Goal: Task Accomplishment & Management: Complete application form

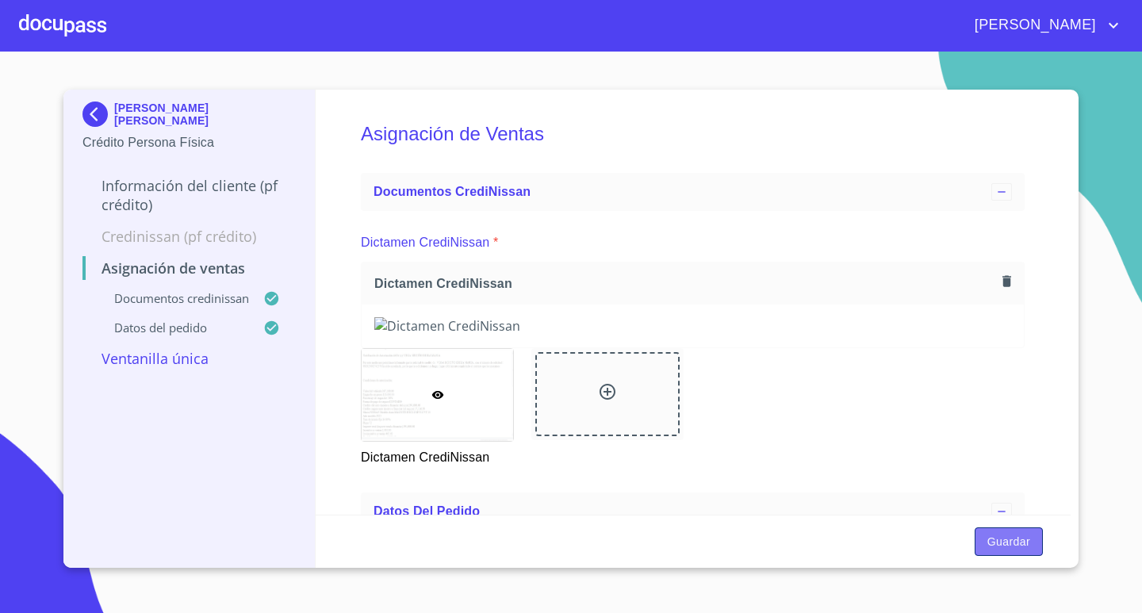
click at [1017, 545] on span "Guardar" at bounding box center [1008, 542] width 43 height 20
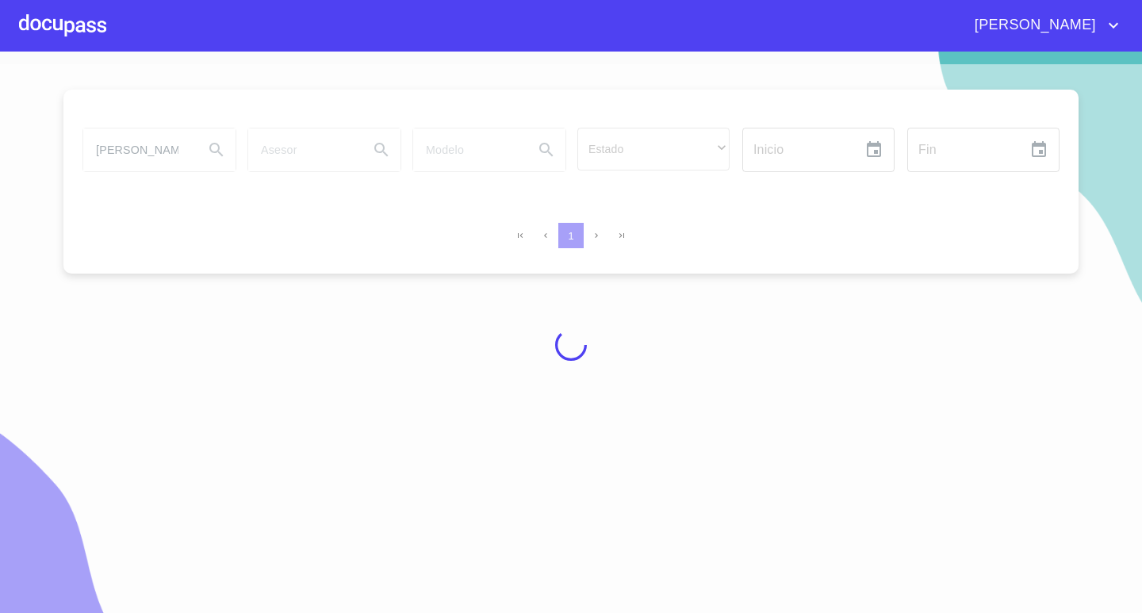
click at [79, 29] on div at bounding box center [62, 25] width 87 height 51
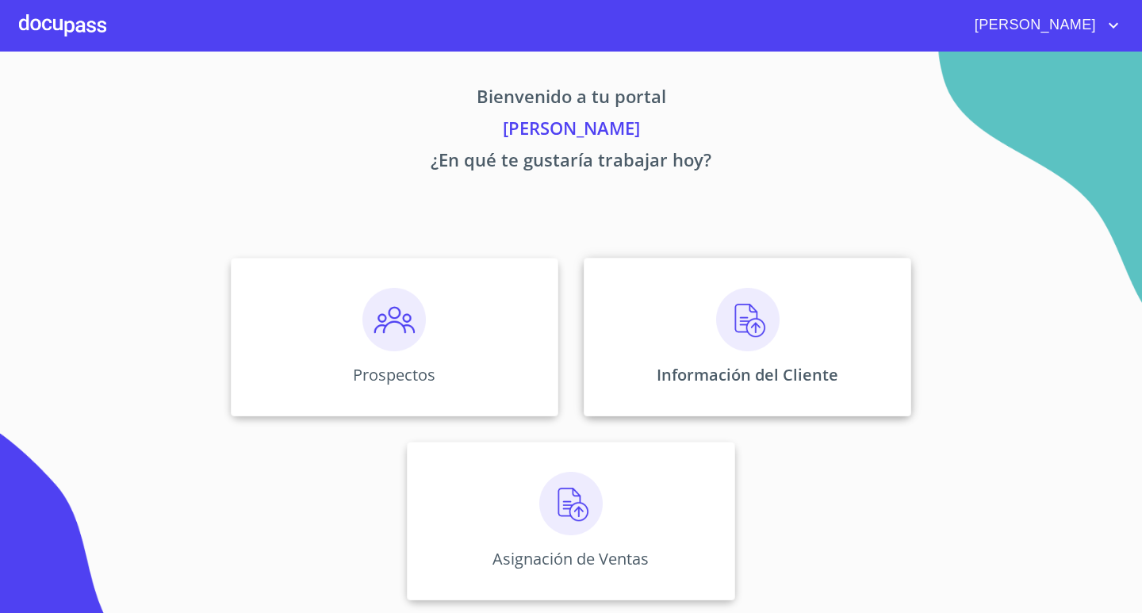
click at [693, 335] on div "Información del Cliente" at bounding box center [747, 337] width 327 height 159
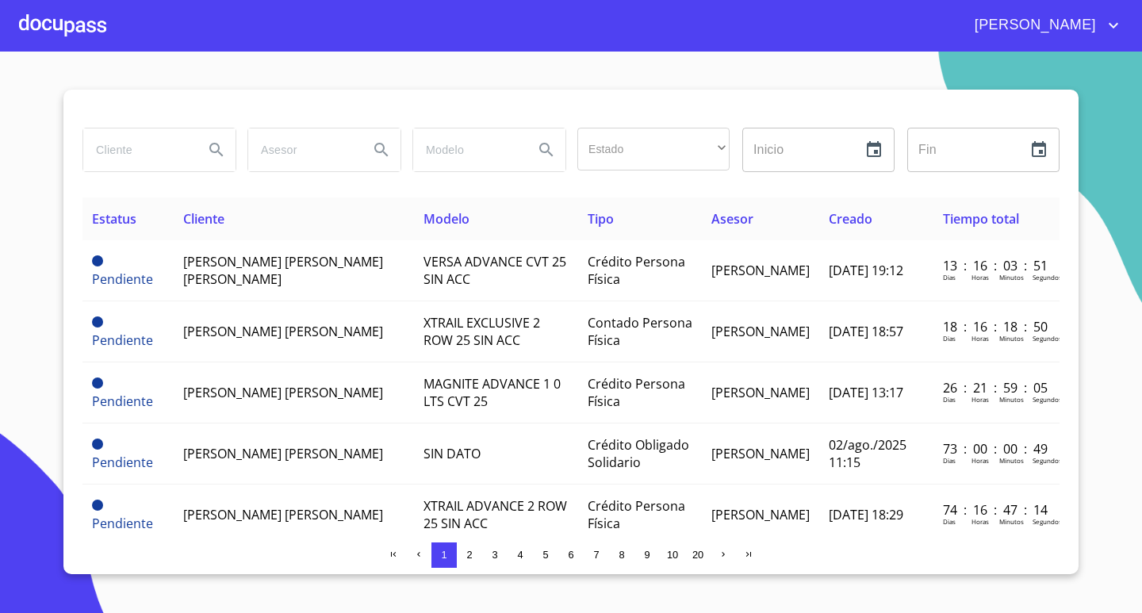
click at [153, 160] on input "search" at bounding box center [137, 149] width 108 height 43
type input "[PERSON_NAME]"
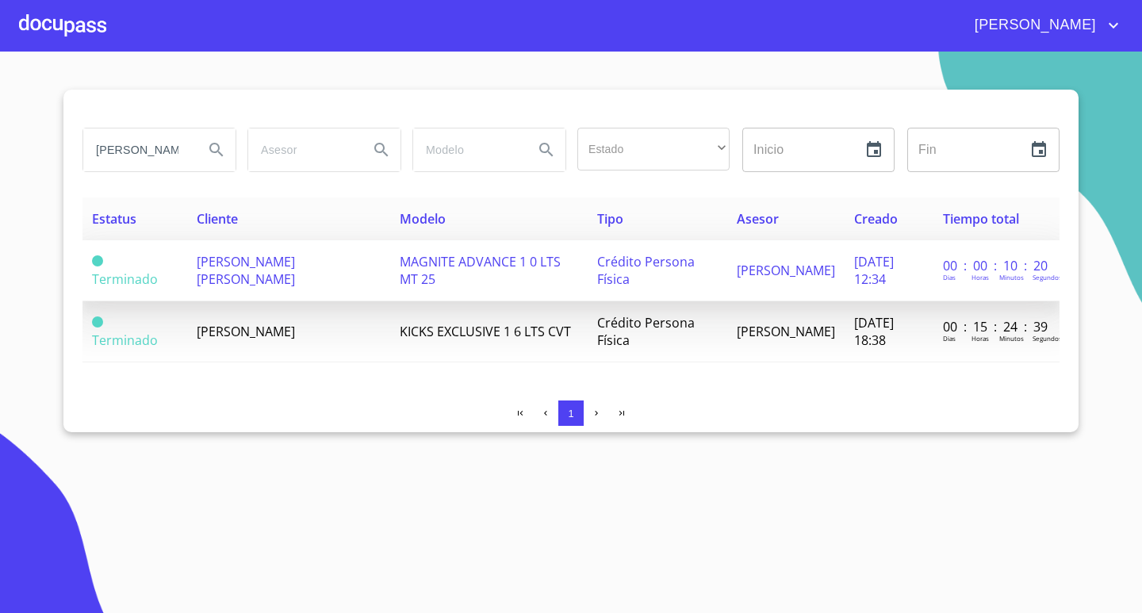
click at [433, 275] on td "MAGNITE ADVANCE 1 0 LTS MT 25" at bounding box center [488, 270] width 197 height 61
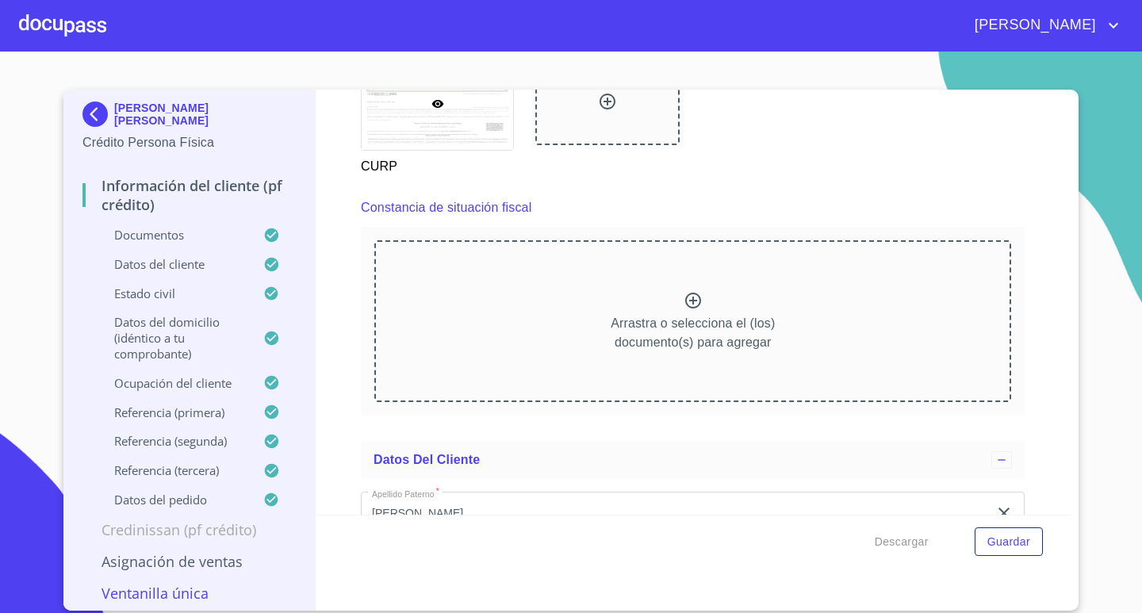
scroll to position [3330, 0]
